Goal: Navigation & Orientation: Find specific page/section

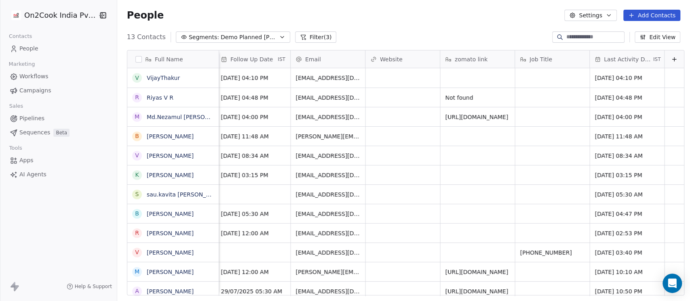
scroll to position [0, 908]
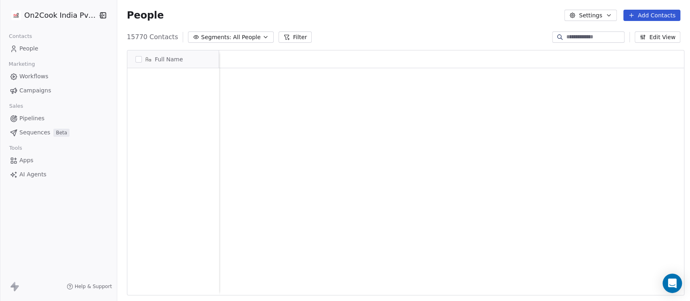
scroll to position [257, 568]
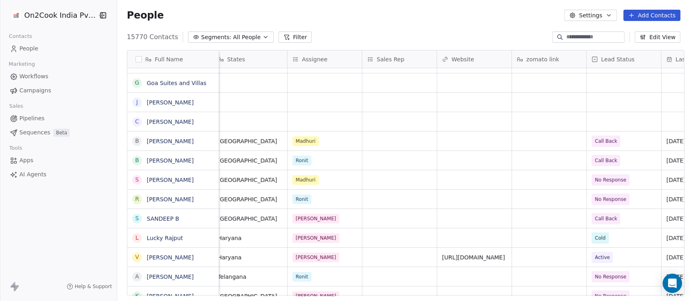
click at [241, 36] on span "All People" at bounding box center [246, 37] width 27 height 8
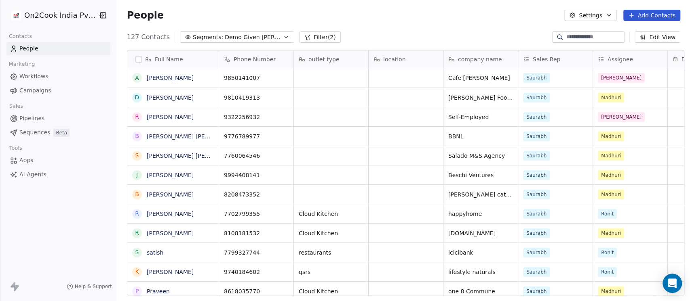
scroll to position [257, 568]
